Goal: Navigation & Orientation: Find specific page/section

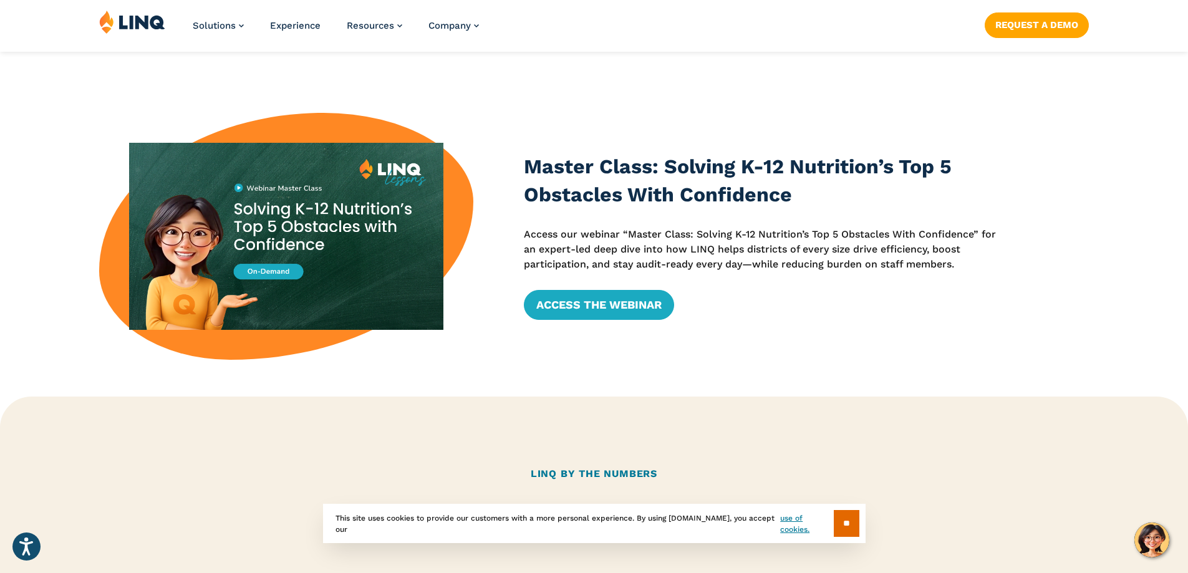
scroll to position [686, 0]
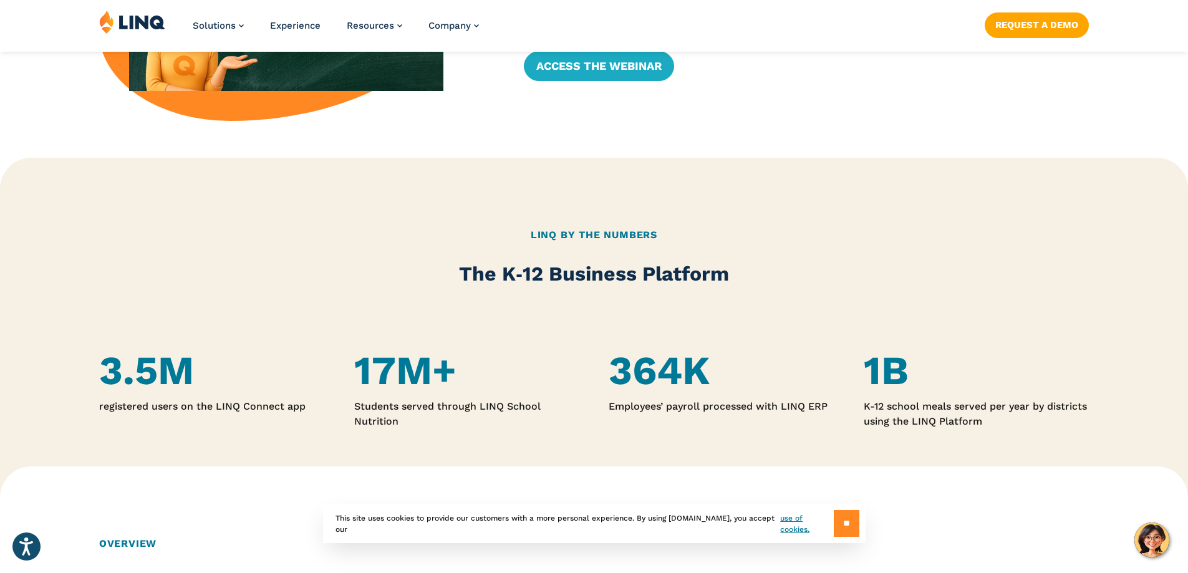
click at [838, 518] on input "**" at bounding box center [847, 523] width 26 height 27
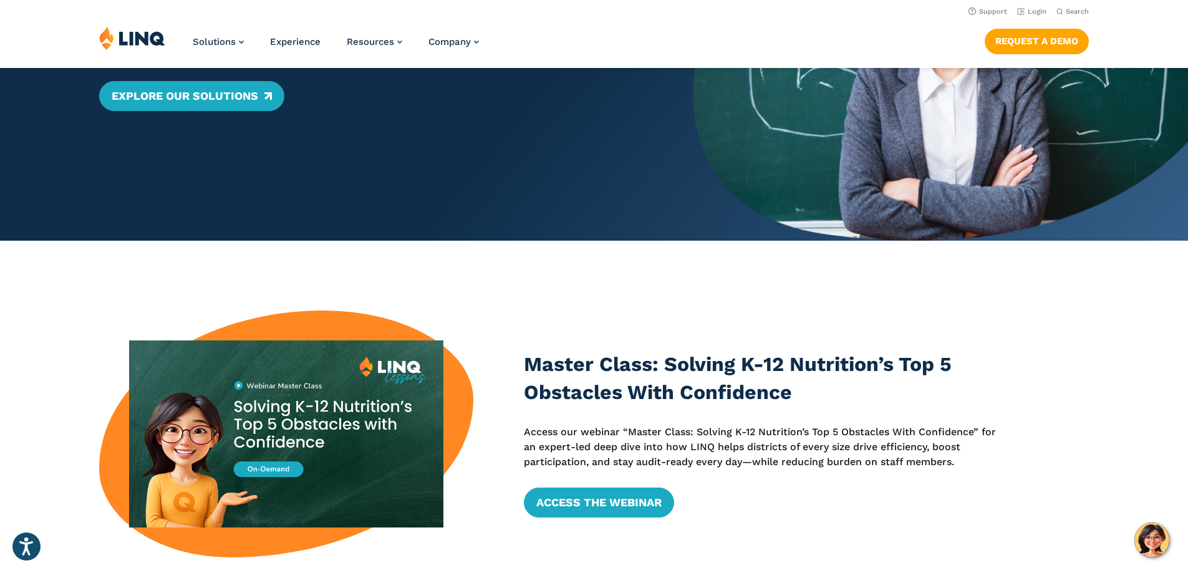
scroll to position [0, 0]
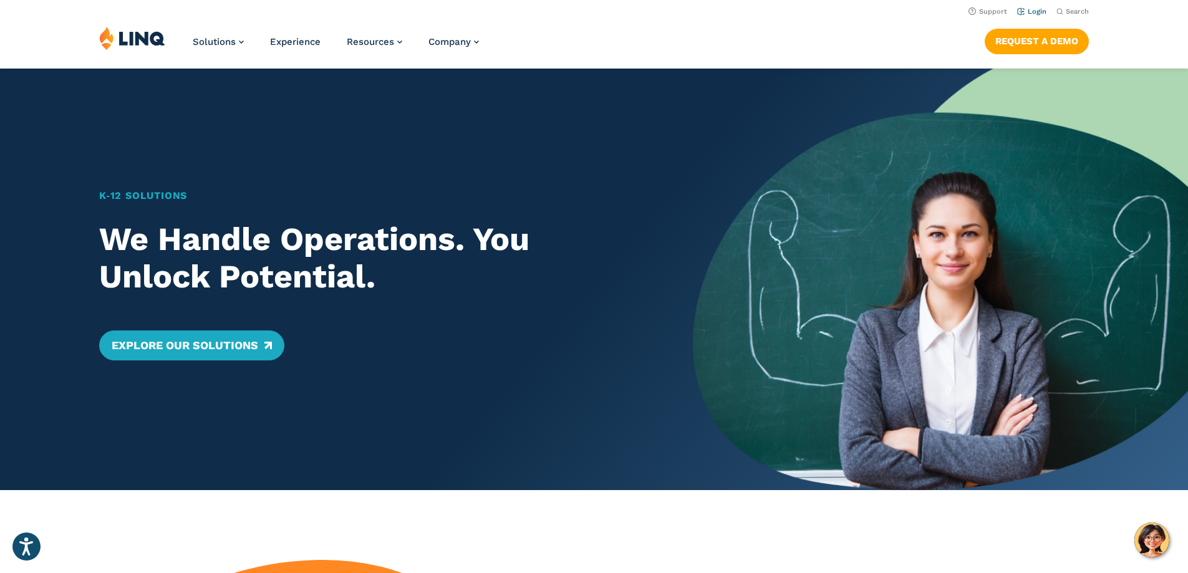
click at [1032, 7] on li "Login" at bounding box center [1031, 11] width 29 height 14
click at [1032, 9] on link "Login" at bounding box center [1031, 11] width 29 height 8
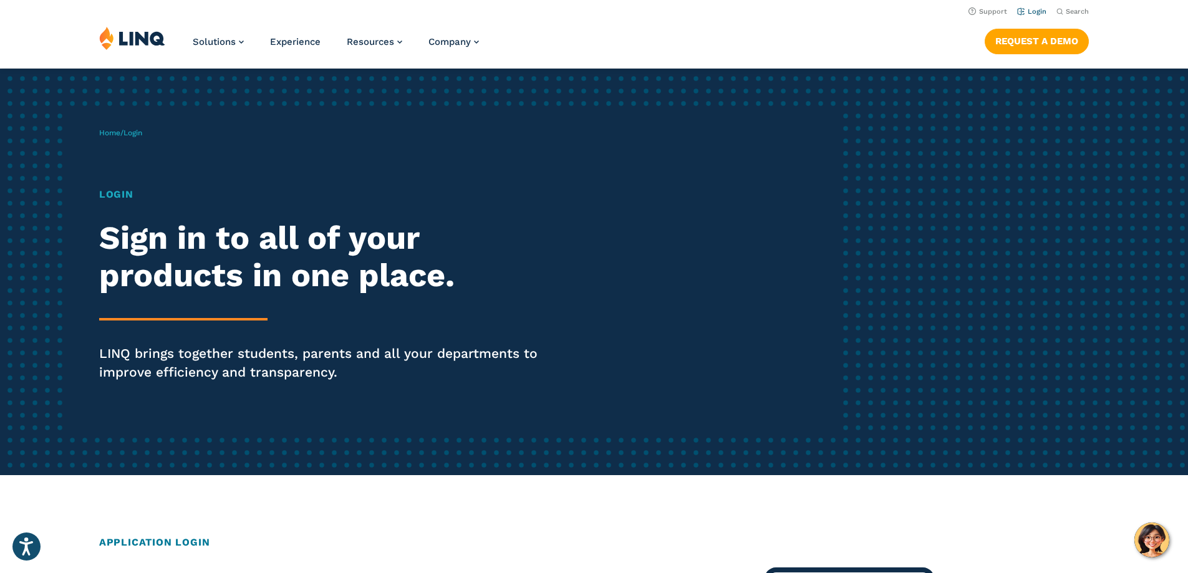
click at [1034, 10] on link "Login" at bounding box center [1031, 11] width 29 height 8
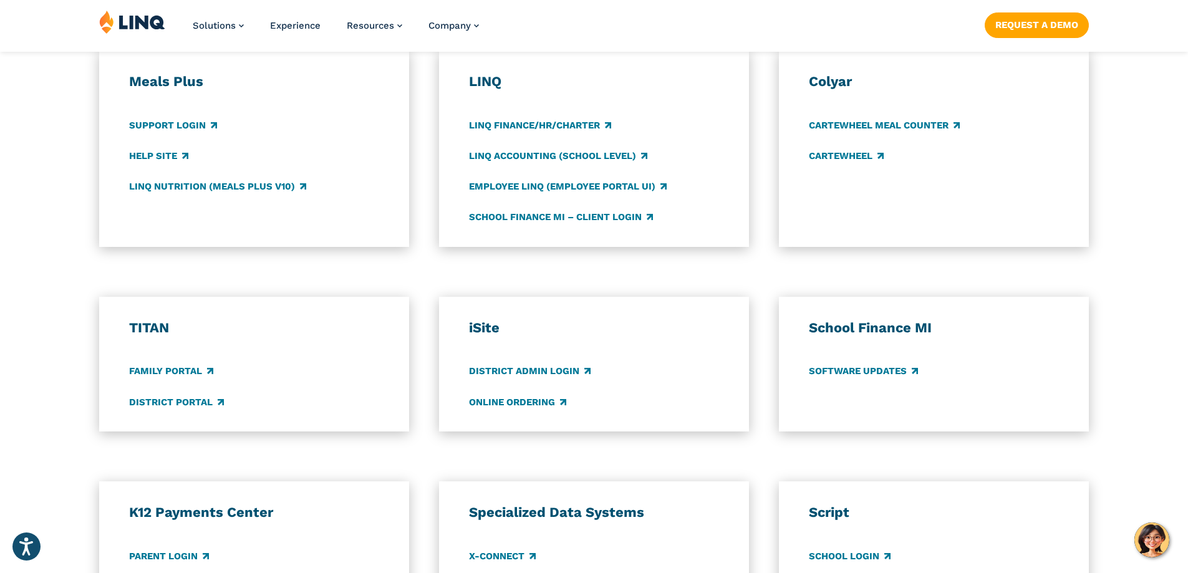
scroll to position [811, 0]
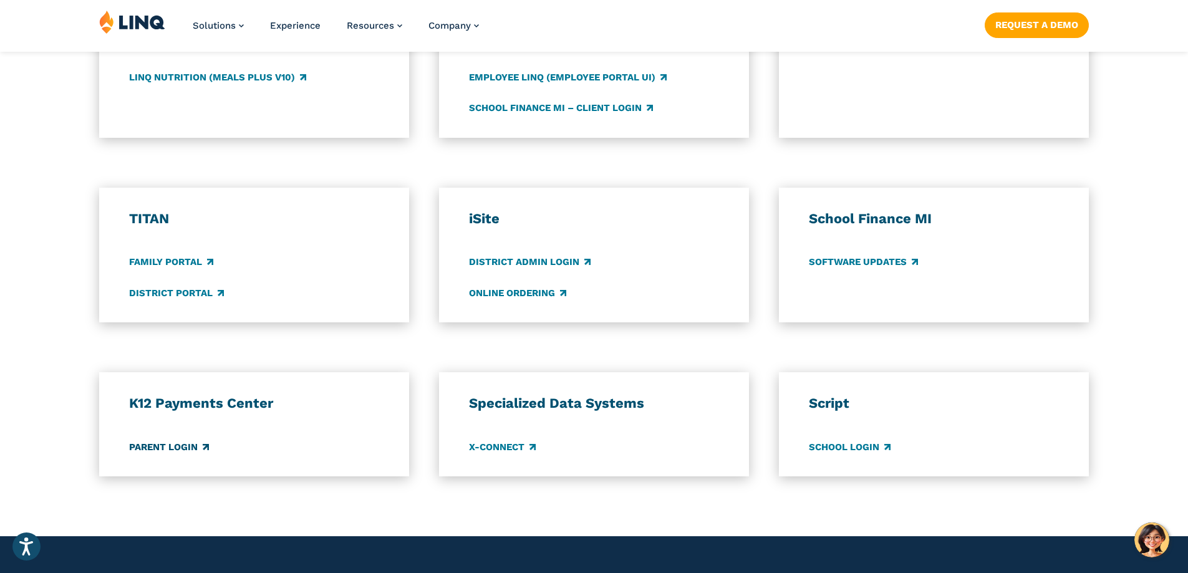
click at [182, 446] on link "Parent Login" at bounding box center [169, 447] width 80 height 14
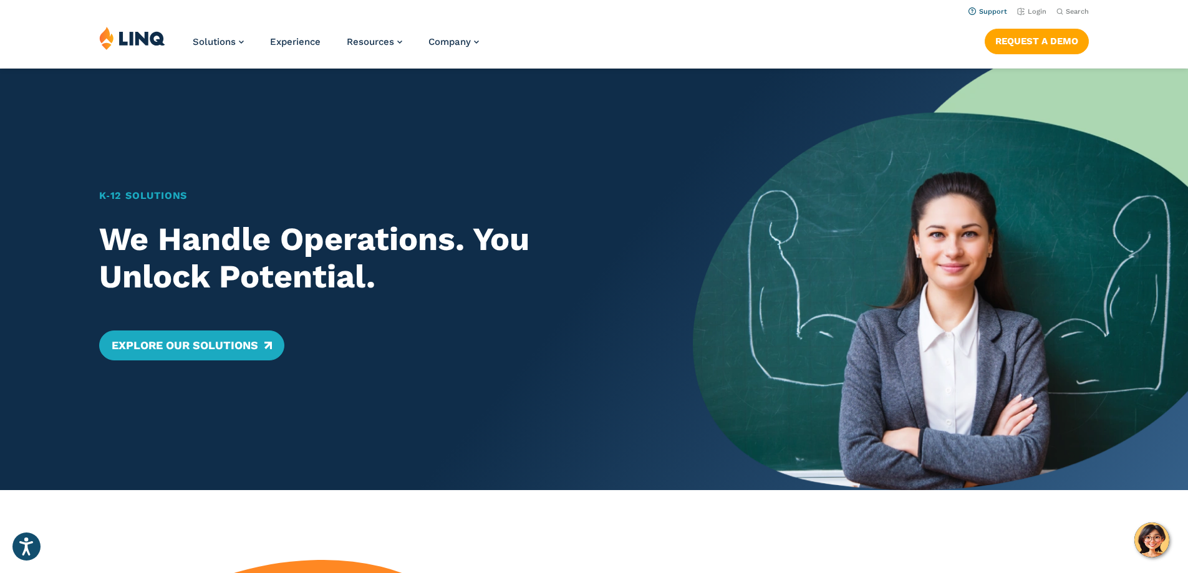
click at [989, 9] on link "Support" at bounding box center [988, 11] width 39 height 8
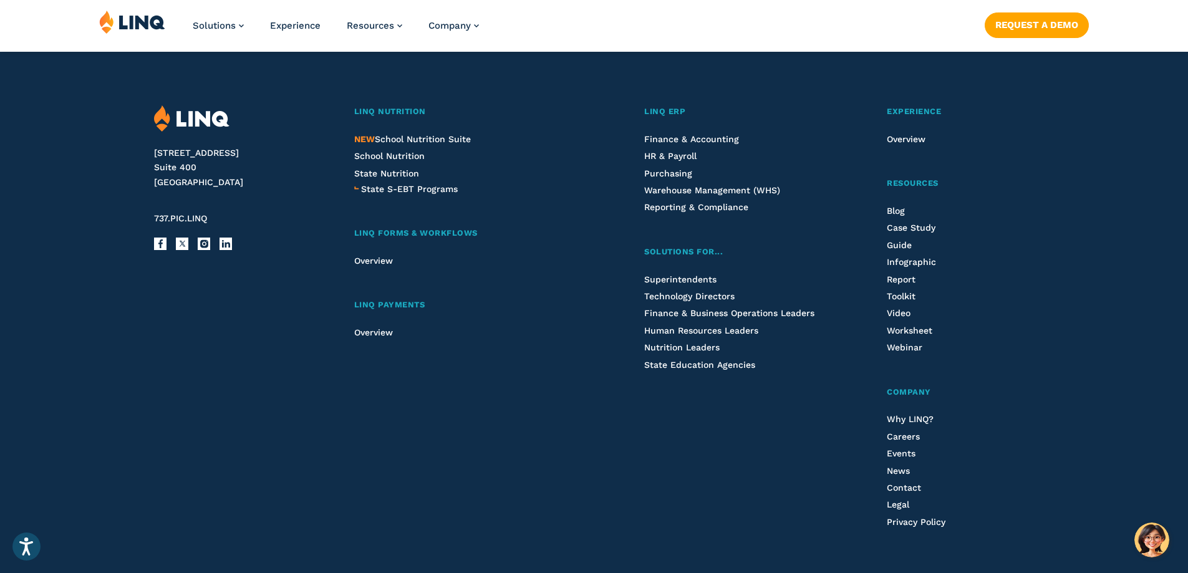
scroll to position [1852, 0]
